Goal: Task Accomplishment & Management: Use online tool/utility

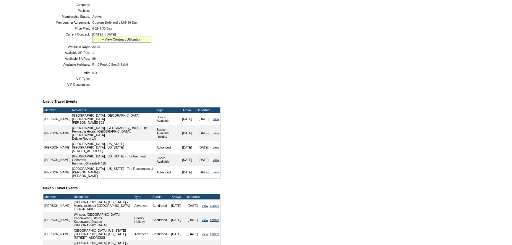
scroll to position [80, 0]
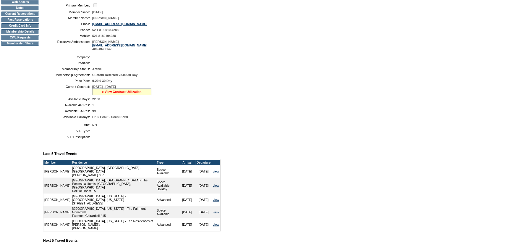
click at [118, 93] on link "» View Contract Utilization" at bounding box center [122, 92] width 40 height 4
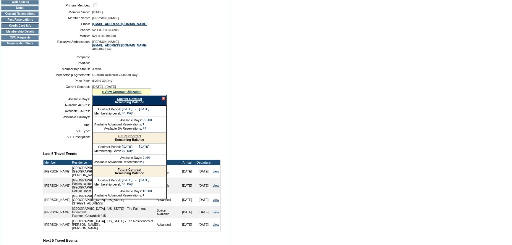
click at [139, 100] on link "Current Contract" at bounding box center [129, 99] width 25 height 4
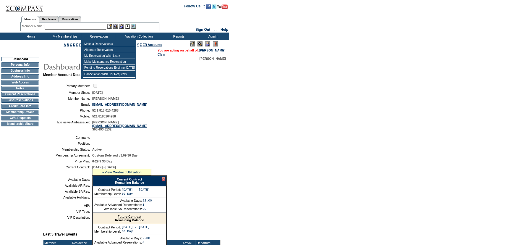
click at [101, 22] on div "Member Name: Destination or Residence: ReservationId:" at bounding box center [89, 26] width 139 height 9
click at [103, 27] on input "text" at bounding box center [75, 27] width 61 height 6
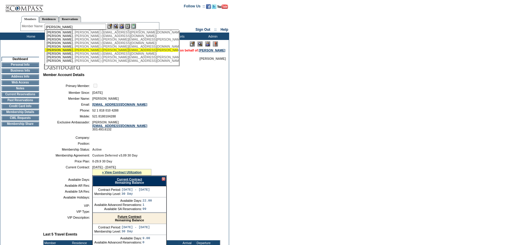
scroll to position [12, 0]
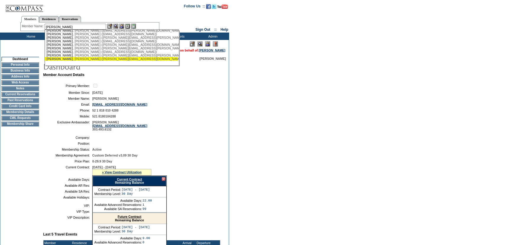
click at [75, 59] on div "Higgins , Walter (walt@higginsnevada.com)" at bounding box center [111, 59] width 130 height 4
type input "Higgins, Walter (walt@higginsnevada.com)"
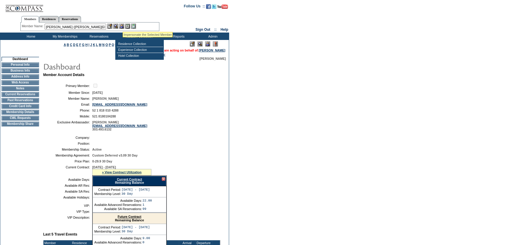
click at [123, 25] on img at bounding box center [121, 26] width 5 height 5
drag, startPoint x: 118, startPoint y: 25, endPoint x: 114, endPoint y: 30, distance: 6.7
click at [118, 25] on img at bounding box center [115, 26] width 5 height 5
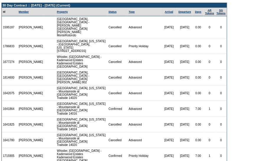
scroll to position [36, 0]
